Goal: Book appointment/travel/reservation

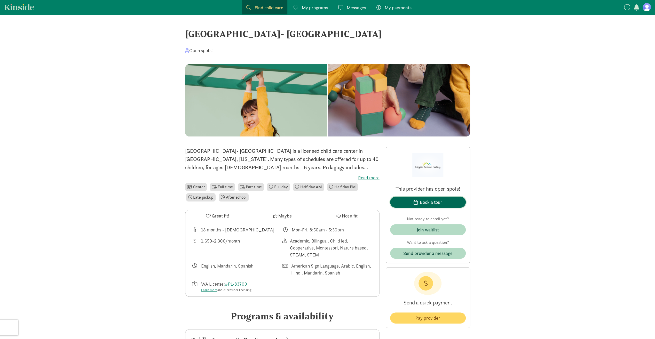
click at [422, 197] on button "Book a tour" at bounding box center [428, 202] width 76 height 11
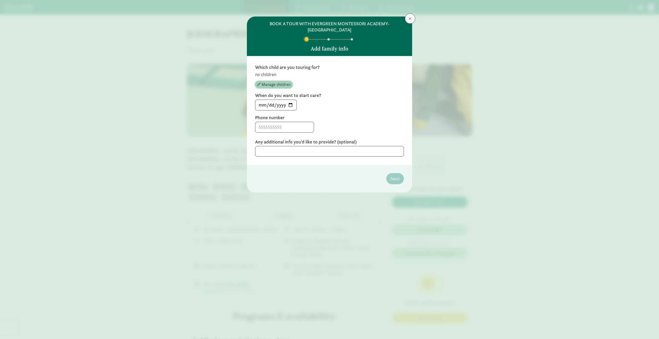
click at [271, 84] on span "Manage children" at bounding box center [275, 85] width 29 height 6
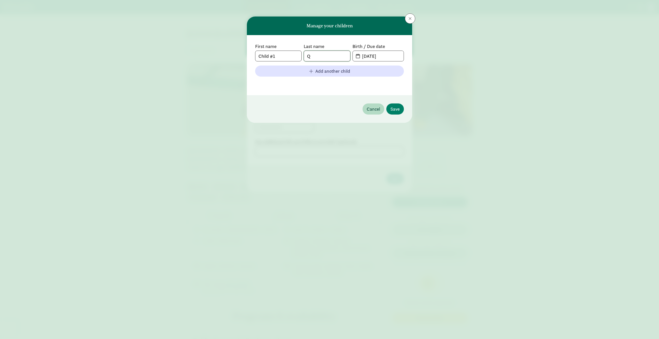
click at [331, 56] on input "Q" at bounding box center [327, 56] width 46 height 10
type input "[PERSON_NAME]"
click at [285, 58] on input "Child #1" at bounding box center [278, 56] width 46 height 10
drag, startPoint x: 286, startPoint y: 56, endPoint x: 210, endPoint y: 47, distance: 76.3
click at [211, 47] on div "Manage your children First name Child #1 Last name [PERSON_NAME] Birth / Due da…" at bounding box center [329, 169] width 659 height 339
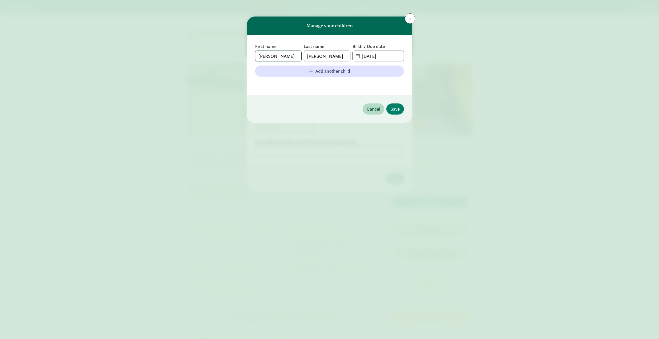
type input "[PERSON_NAME]"
click at [390, 55] on input "[DATE]" at bounding box center [381, 56] width 45 height 10
click at [366, 57] on input "[DATE]" at bounding box center [381, 56] width 45 height 10
type input "[DATE]"
drag, startPoint x: 395, startPoint y: 110, endPoint x: 395, endPoint y: 125, distance: 14.5
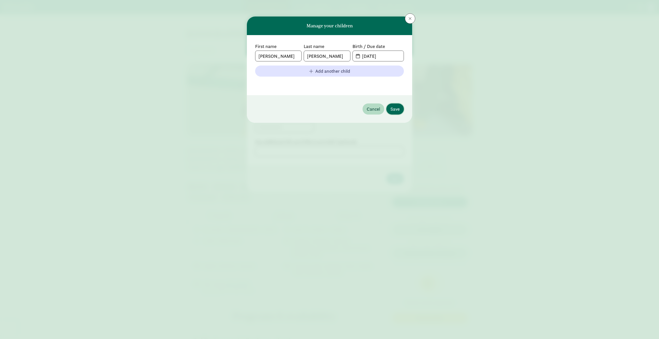
click at [395, 110] on span "Save" at bounding box center [394, 109] width 9 height 7
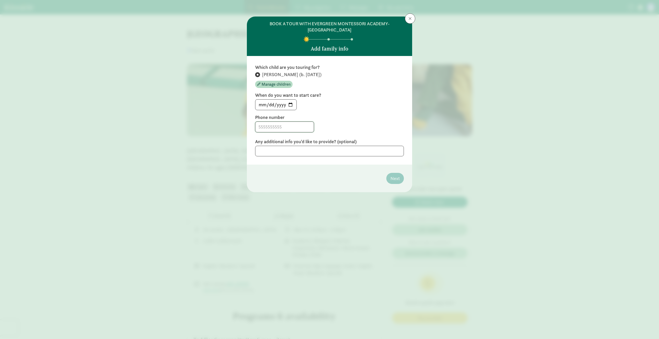
click at [294, 130] on input at bounding box center [284, 127] width 58 height 10
type input "4259225388"
click at [399, 179] on span "Next" at bounding box center [394, 178] width 9 height 7
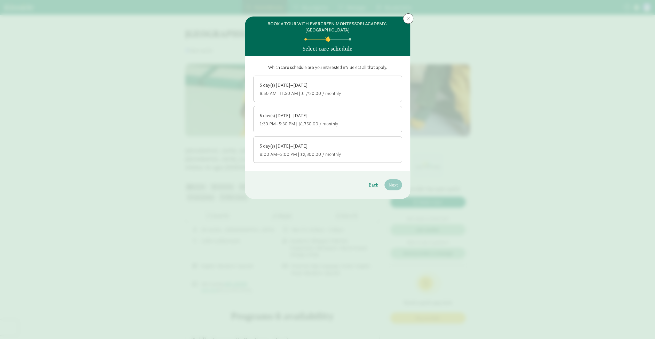
click at [312, 149] on div "5 day(s) [DATE]–[DATE] 9:00 AM–3:00 PM | $2,300.00 / monthly" at bounding box center [328, 150] width 136 height 14
click at [0, 0] on input "5 day(s) [DATE]–[DATE] 9:00 AM–3:00 PM | $2,300.00 / monthly" at bounding box center [0, 0] width 0 height 0
click at [394, 185] on span "Next" at bounding box center [392, 184] width 9 height 7
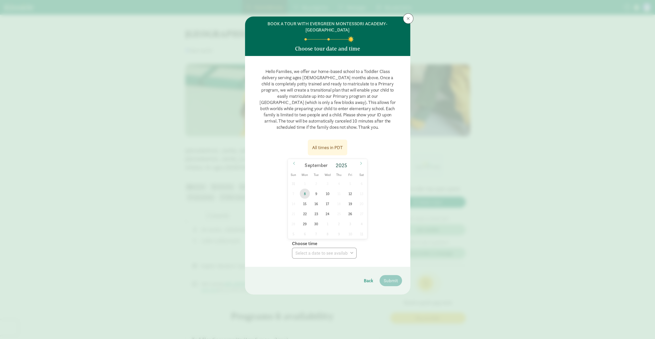
click at [303, 195] on span "8" at bounding box center [305, 194] width 10 height 10
click at [338, 254] on select "Choose time 03:30 PM" at bounding box center [324, 253] width 65 height 11
select select "[DATE]T15:30:00.000-07:00"
click at [292, 248] on select "Choose time 03:30 PM" at bounding box center [324, 253] width 65 height 11
click at [314, 194] on span "9" at bounding box center [316, 194] width 10 height 10
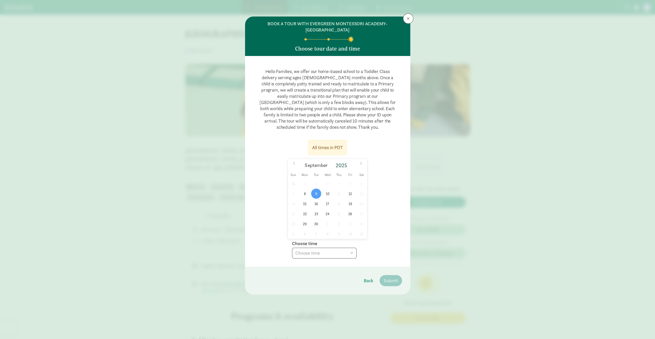
click at [345, 254] on select "Choose time 03:30 PM" at bounding box center [324, 253] width 65 height 11
click at [328, 196] on span "10" at bounding box center [327, 194] width 10 height 10
click at [338, 251] on select "Choose time 09:30 AM 03:30 PM" at bounding box center [324, 253] width 65 height 11
select select "[DATE]T09:30:00.000-07:00"
click at [292, 248] on select "Choose time 09:30 AM 03:30 PM" at bounding box center [324, 253] width 65 height 11
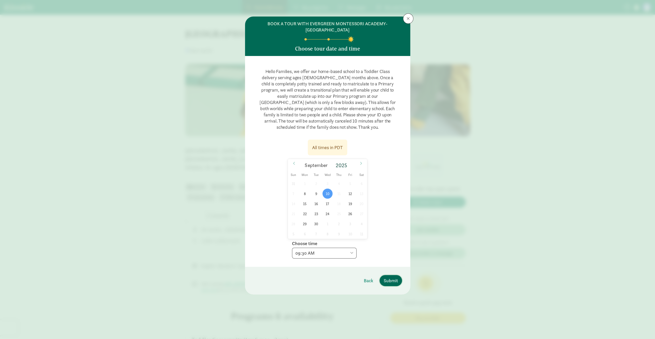
click at [391, 279] on span "Submit" at bounding box center [390, 280] width 14 height 7
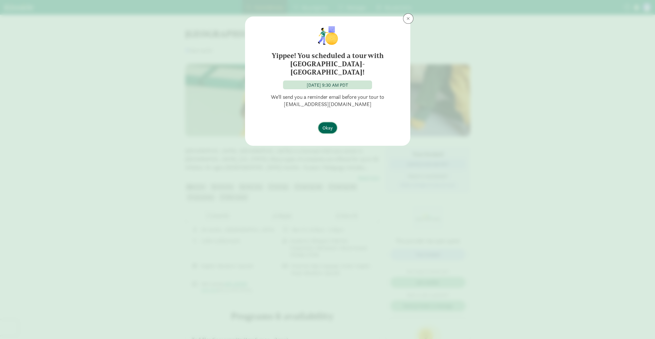
click at [326, 127] on span "Okay" at bounding box center [327, 127] width 10 height 7
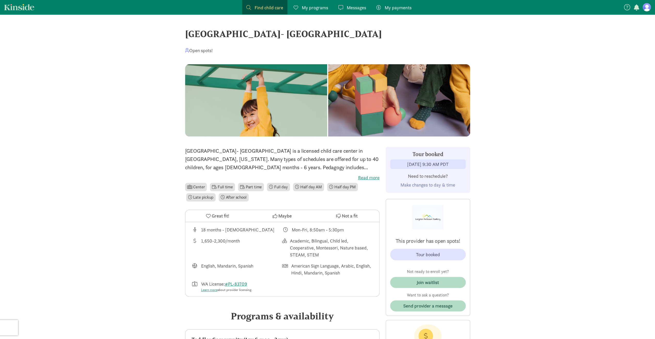
click at [309, 231] on div "Mon-Fri, 8:50am - 5:30pm" at bounding box center [318, 229] width 52 height 7
click at [208, 217] on icon at bounding box center [208, 216] width 5 height 5
